Goal: Find specific page/section: Find specific page/section

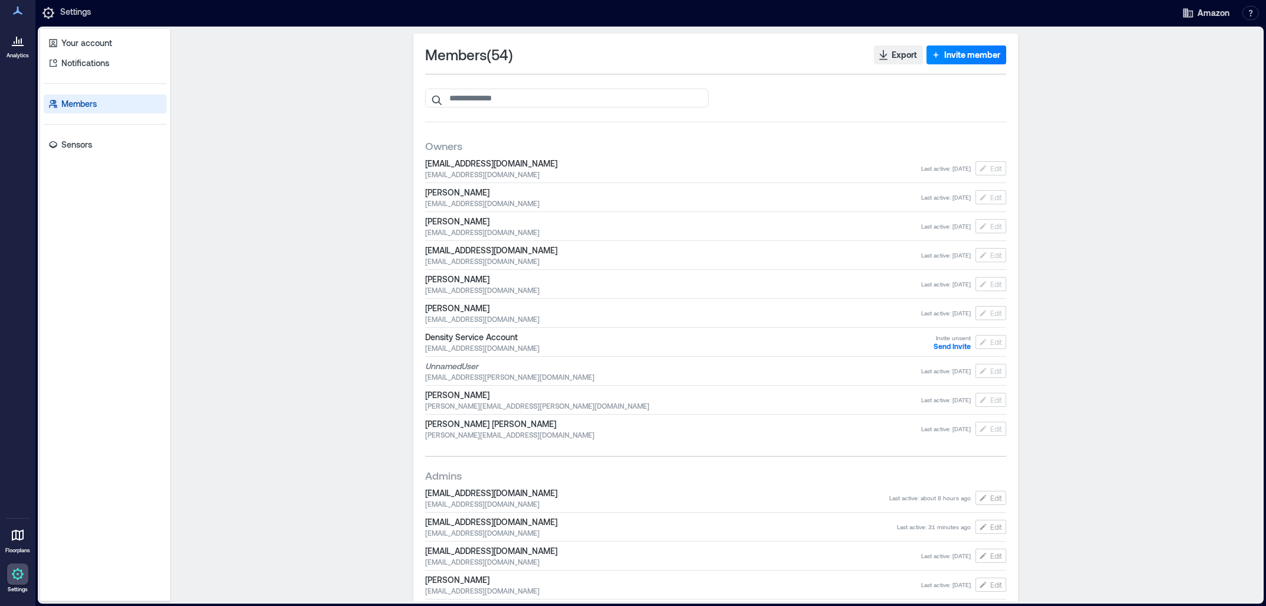
click at [18, 40] on icon at bounding box center [18, 40] width 14 height 14
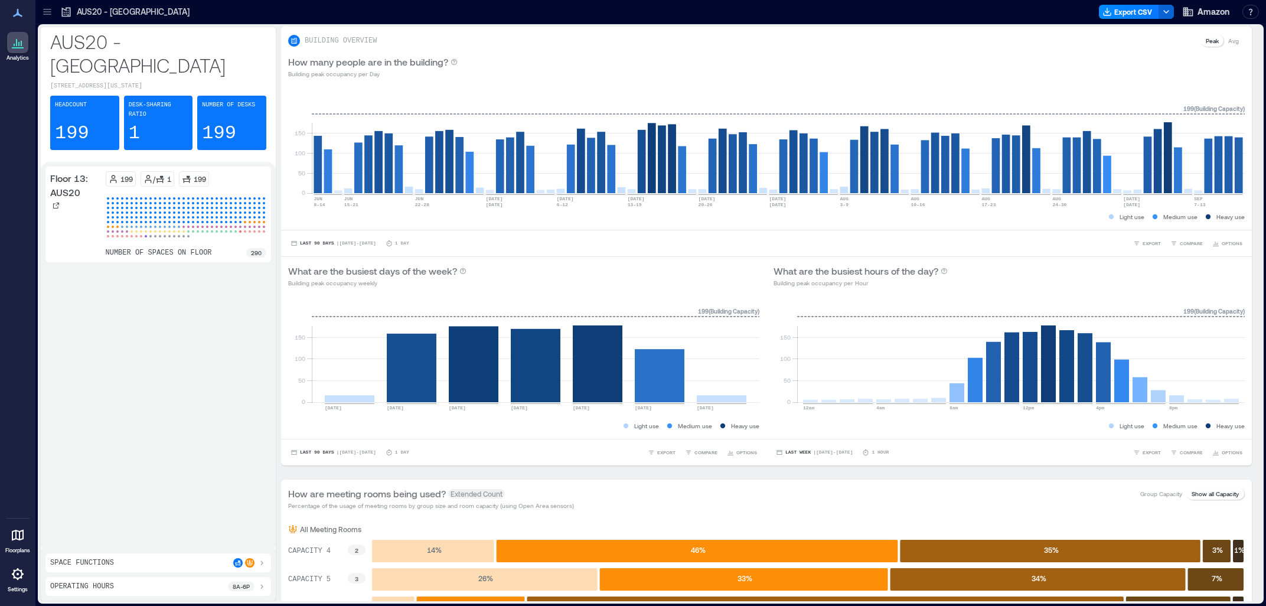
click at [49, 12] on icon at bounding box center [47, 11] width 8 height 1
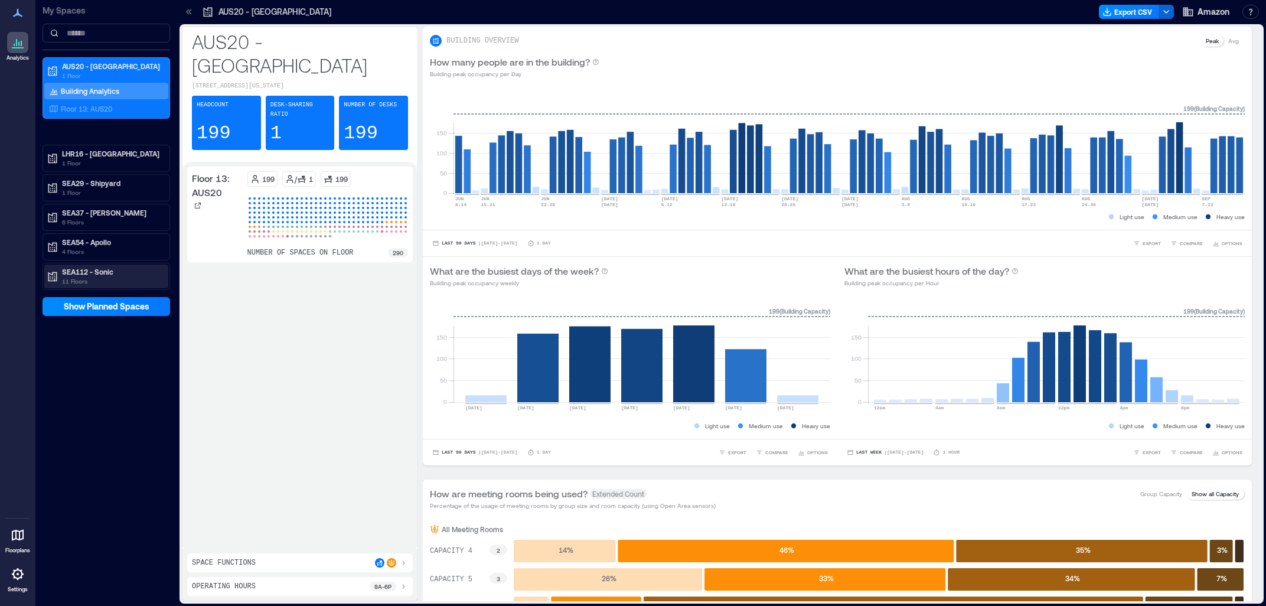
click at [112, 269] on p "SEA112 - Sonic" at bounding box center [111, 271] width 99 height 9
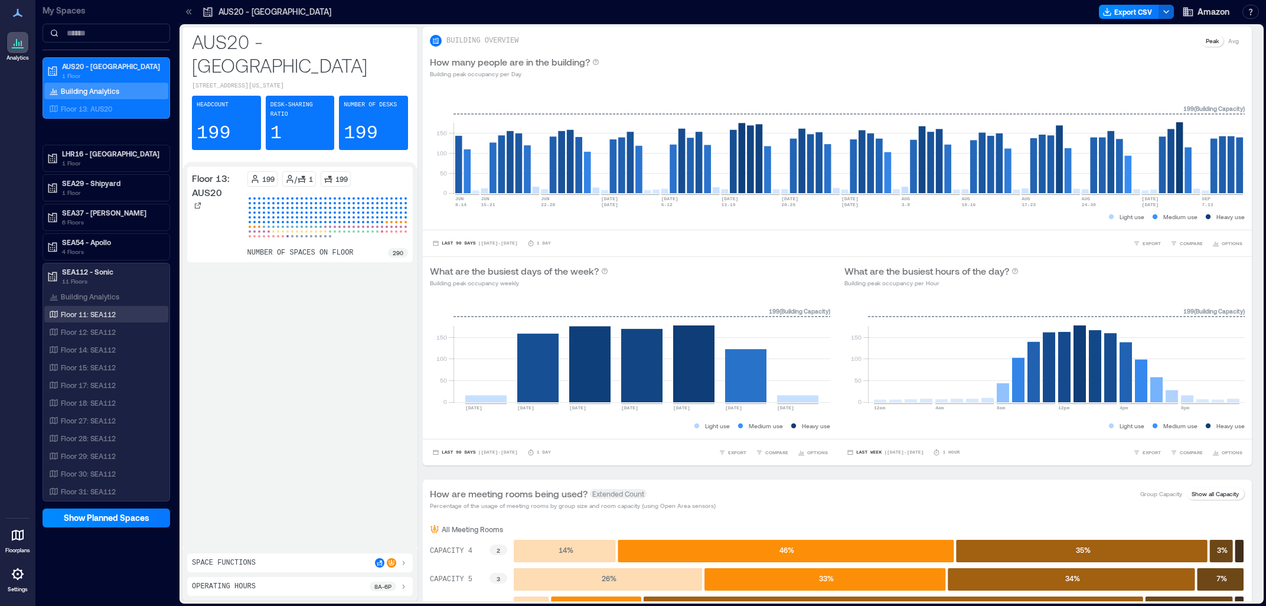
click at [103, 314] on p "Floor 11: SEA112" at bounding box center [88, 313] width 55 height 9
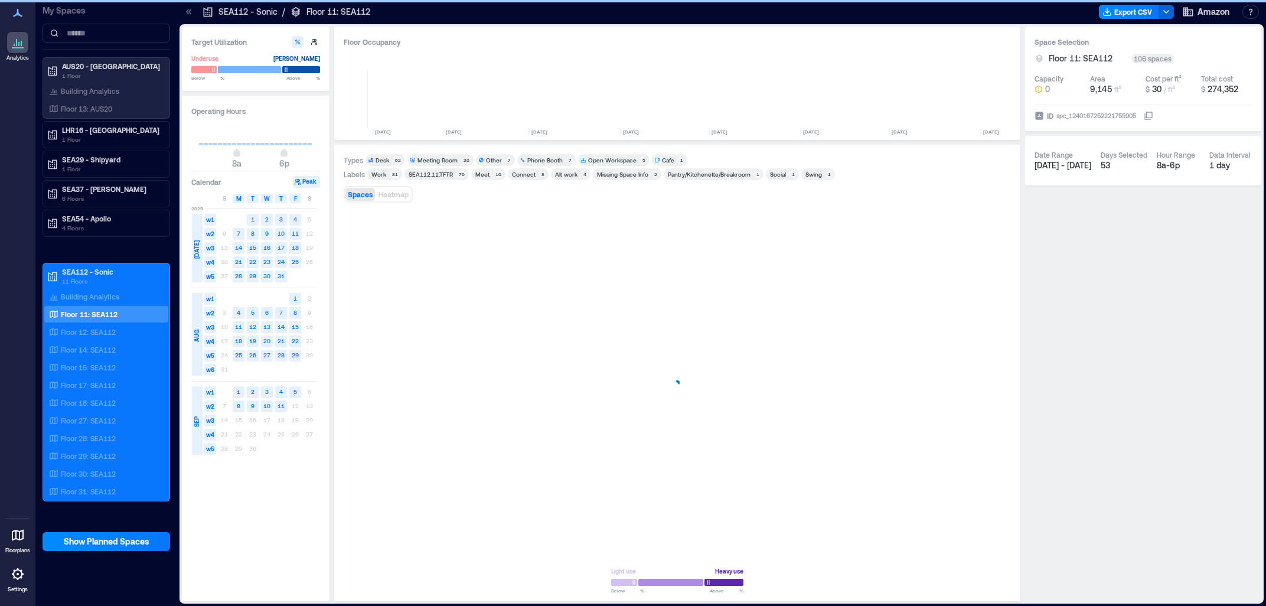
scroll to position [0, 1174]
click at [102, 416] on div "Floor 27: SEA112" at bounding box center [104, 421] width 115 height 12
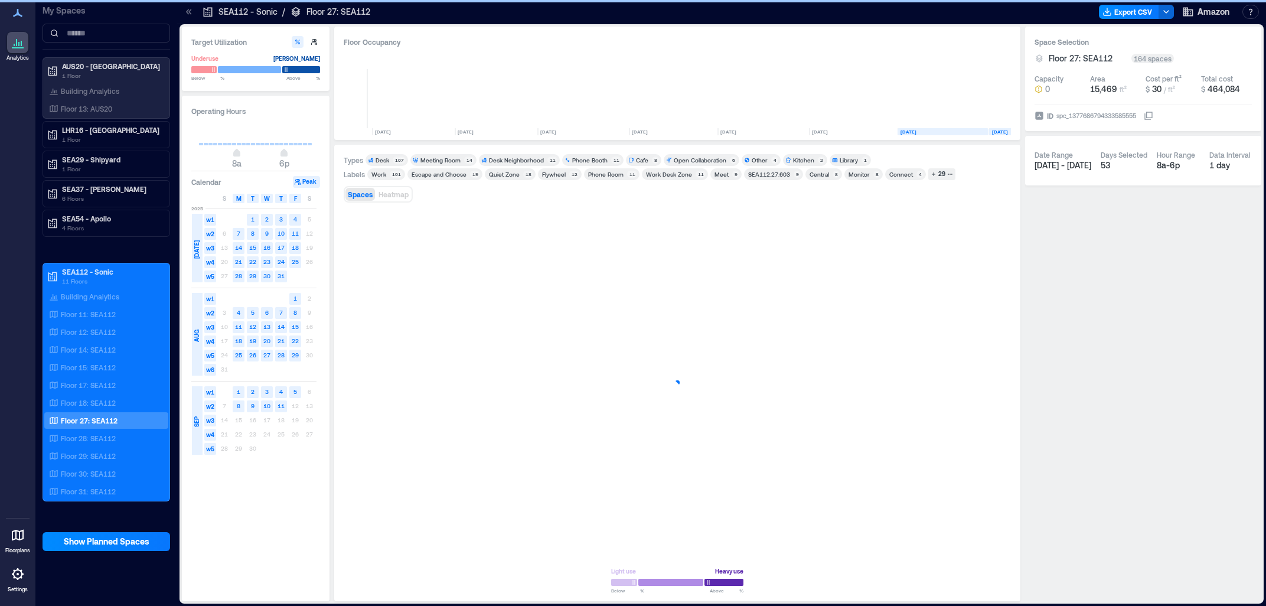
scroll to position [0, 106]
